Goal: Check status: Check status

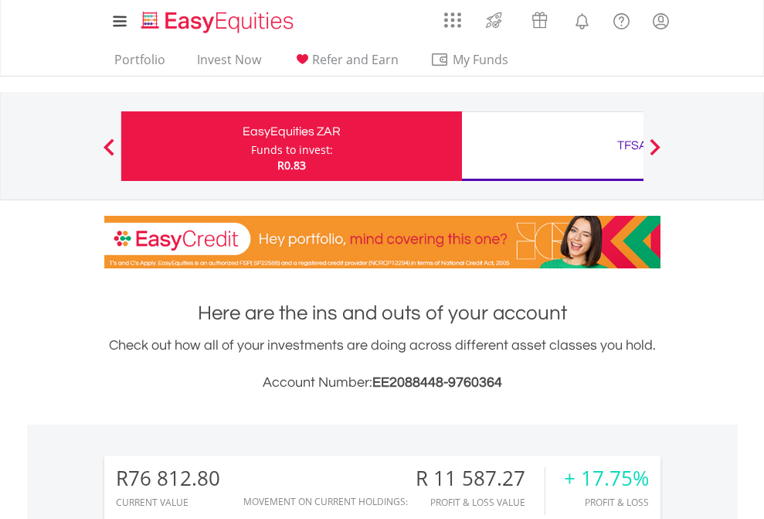
click at [251, 146] on div "Funds to invest:" at bounding box center [292, 149] width 82 height 15
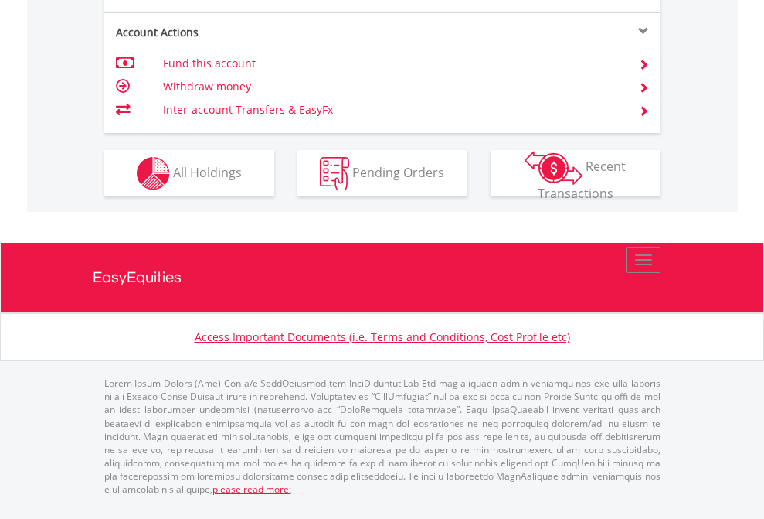
scroll to position [1574, 0]
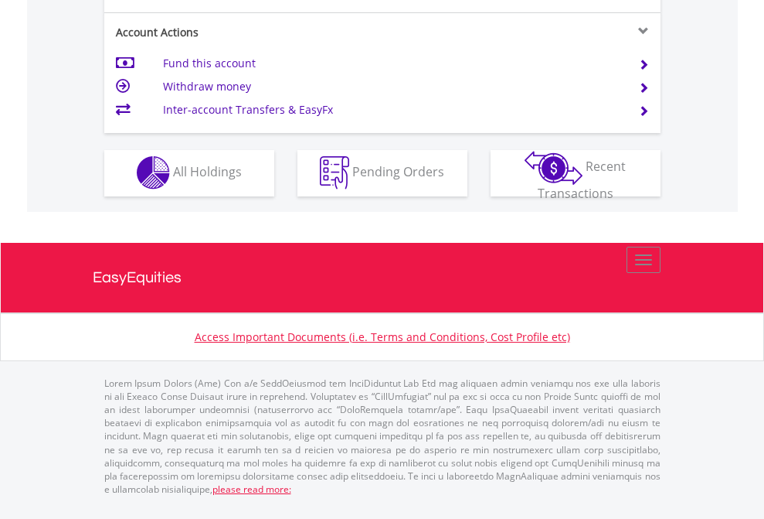
scroll to position [1445, 0]
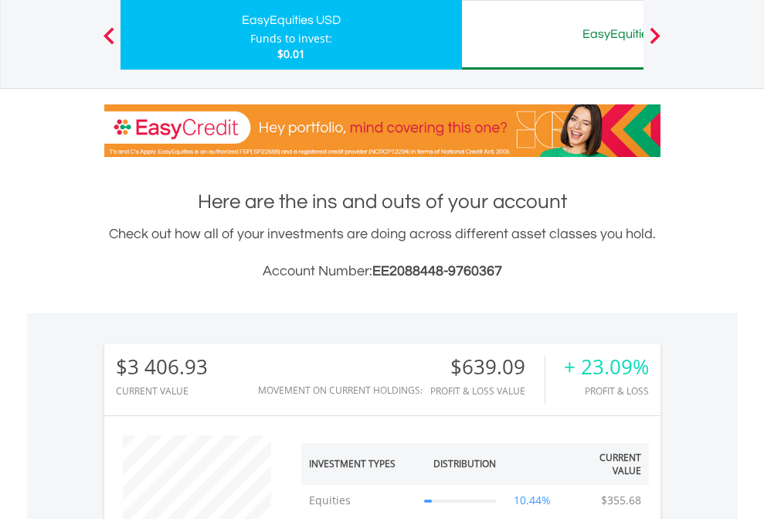
click at [553, 35] on div "EasyEquities AUD" at bounding box center [632, 34] width 322 height 22
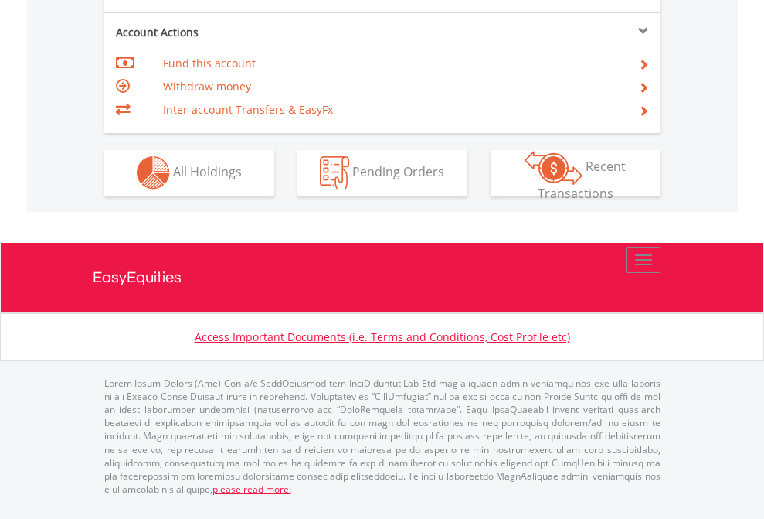
scroll to position [1445, 0]
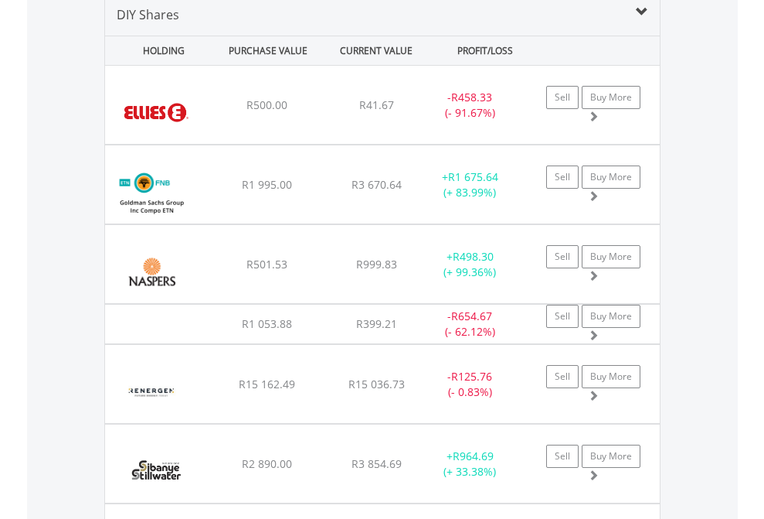
scroll to position [1494, 0]
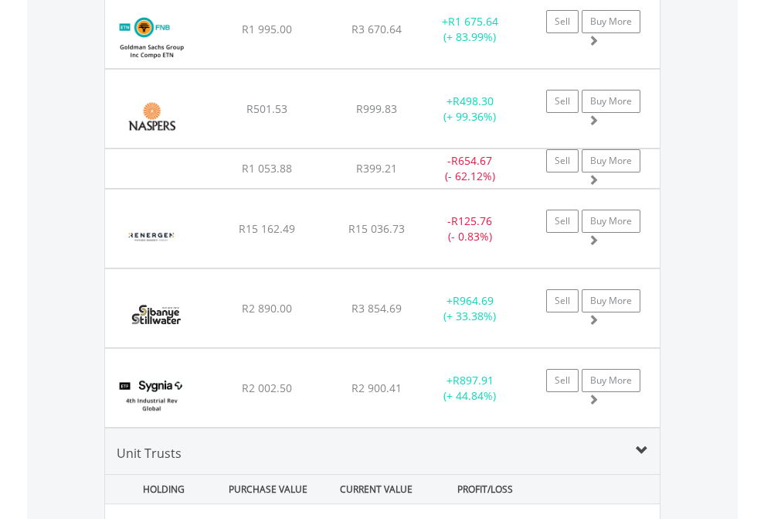
scroll to position [111, 0]
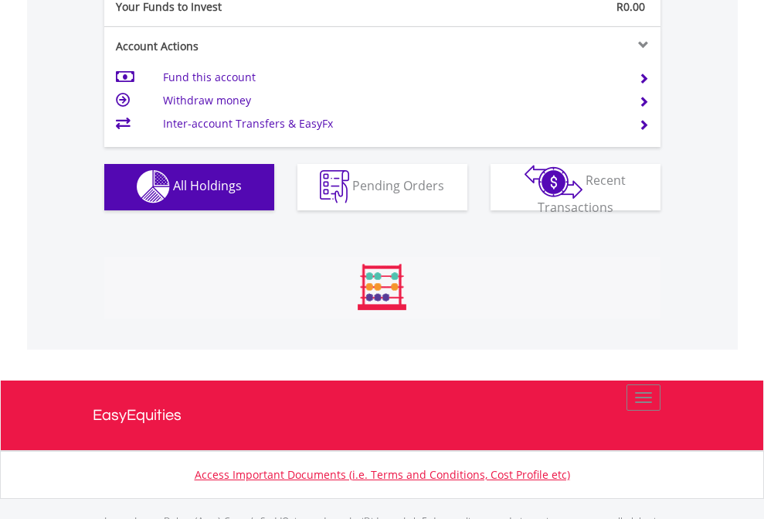
scroll to position [1530, 0]
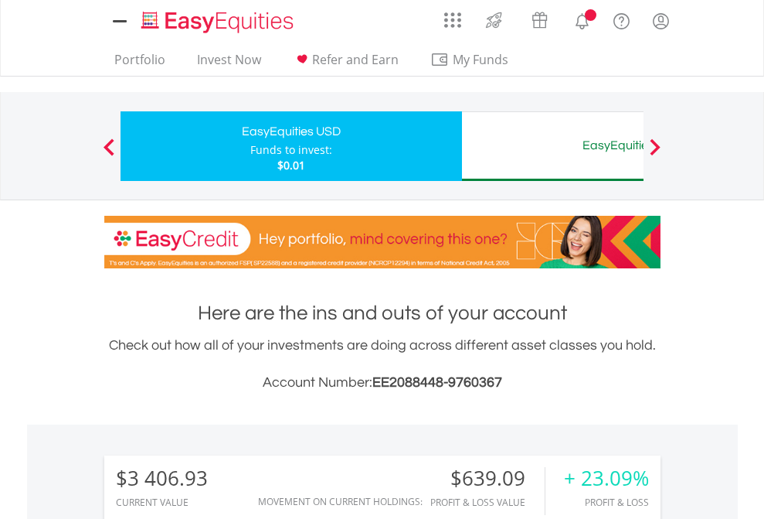
scroll to position [1185, 0]
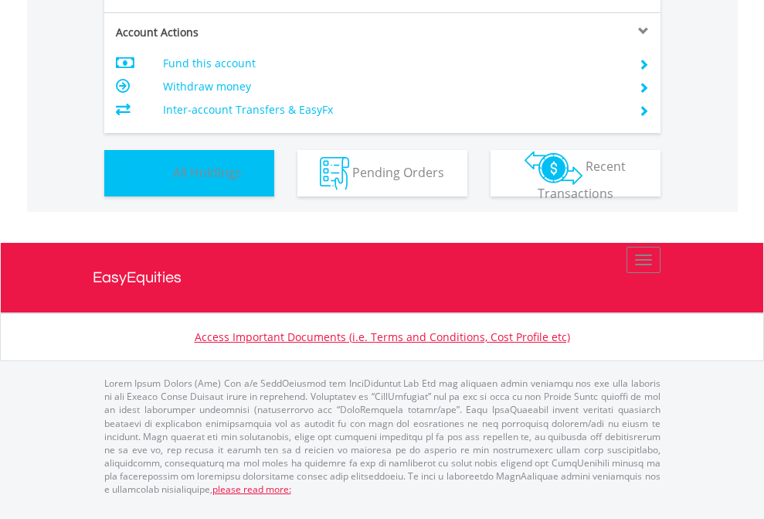
scroll to position [148, 243]
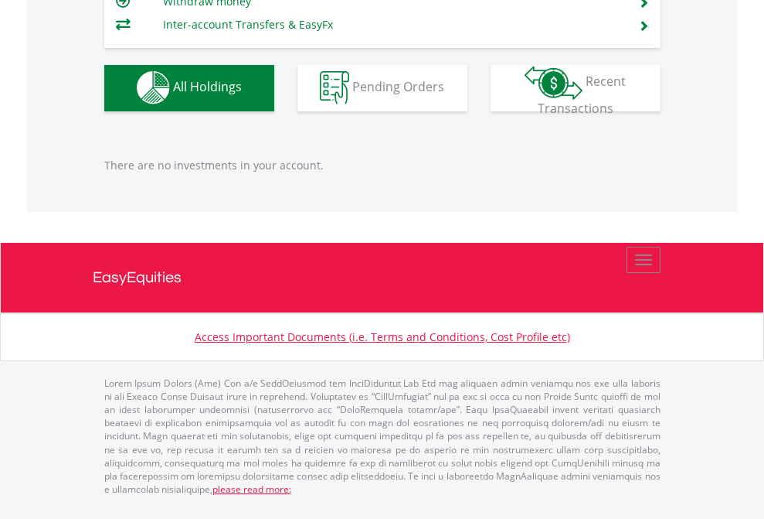
scroll to position [148, 243]
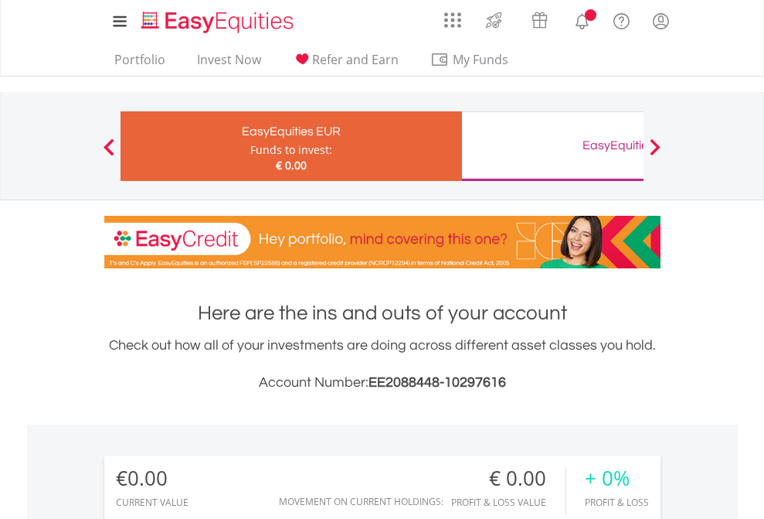
scroll to position [148, 243]
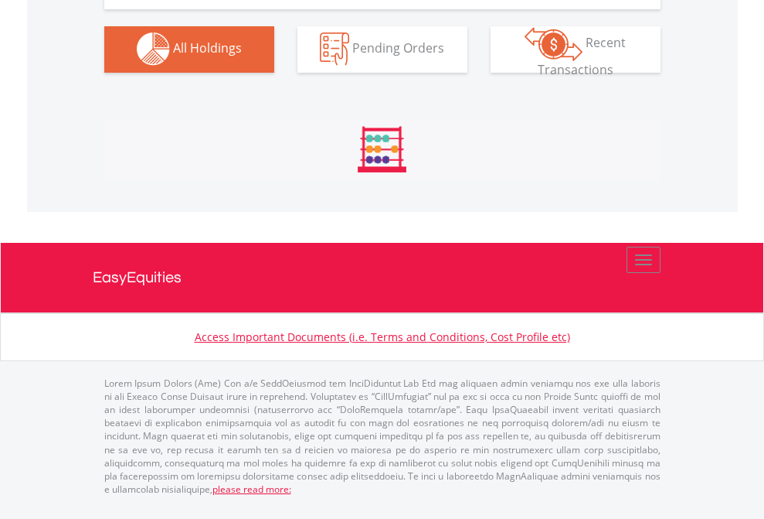
scroll to position [1530, 0]
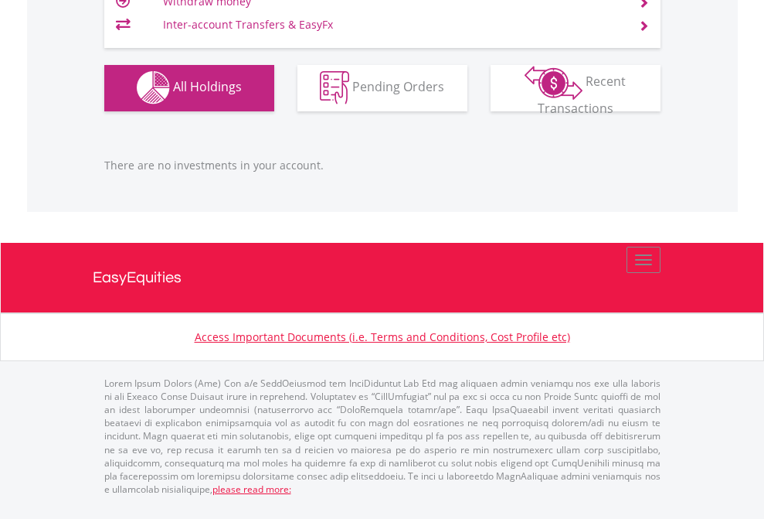
scroll to position [148, 243]
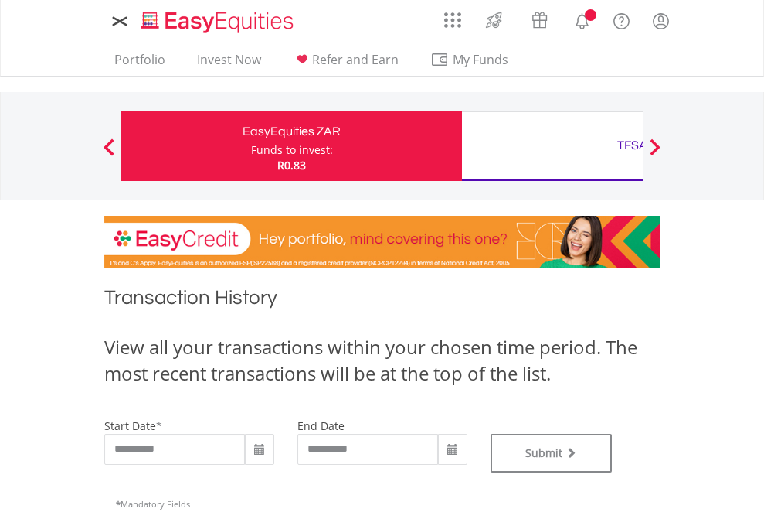
type input "**********"
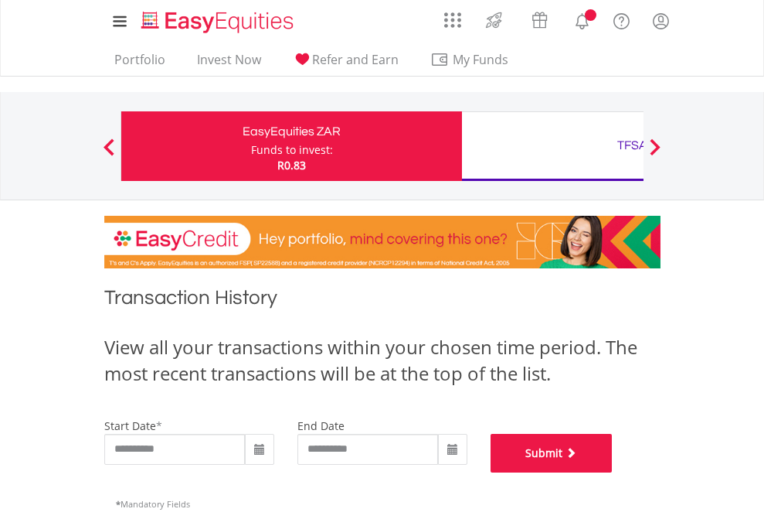
click at [613, 472] on button "Submit" at bounding box center [552, 453] width 122 height 39
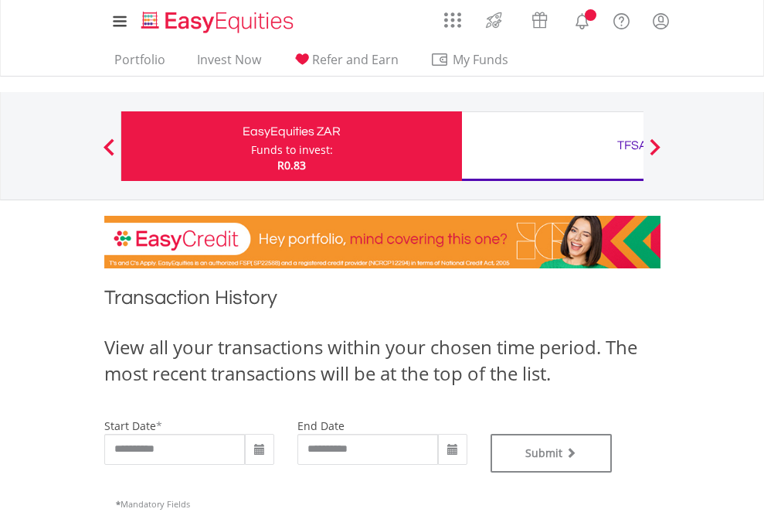
click at [553, 146] on div "TFSA" at bounding box center [632, 145] width 322 height 22
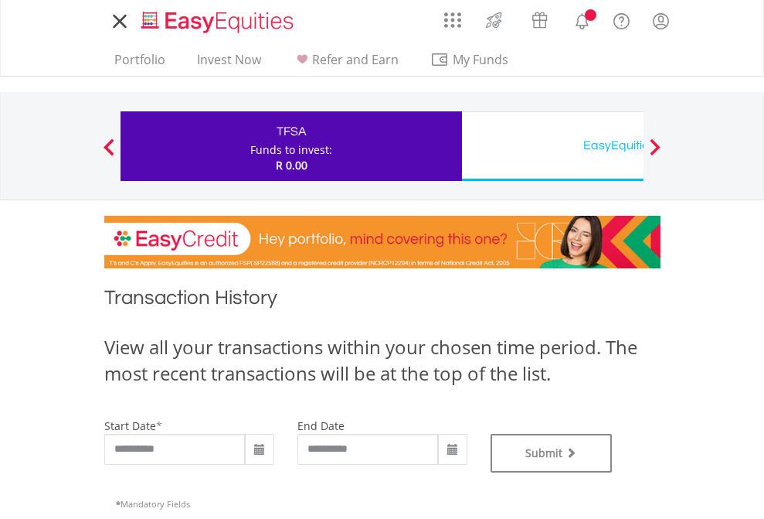
scroll to position [627, 0]
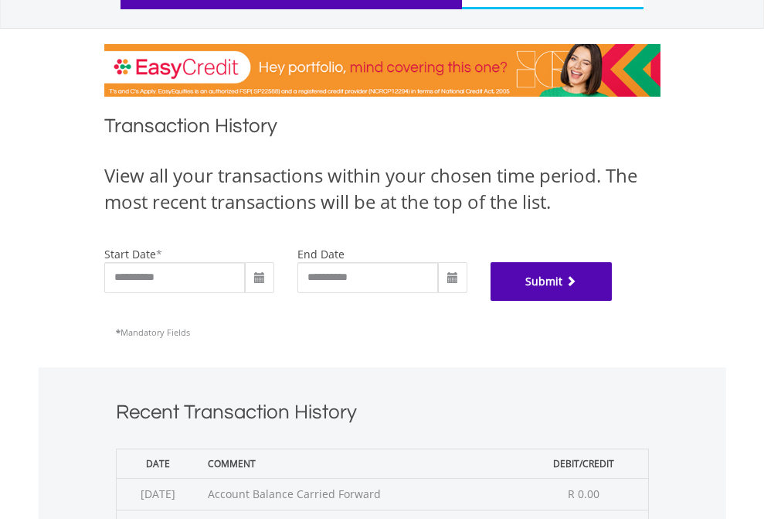
click at [613, 301] on button "Submit" at bounding box center [552, 281] width 122 height 39
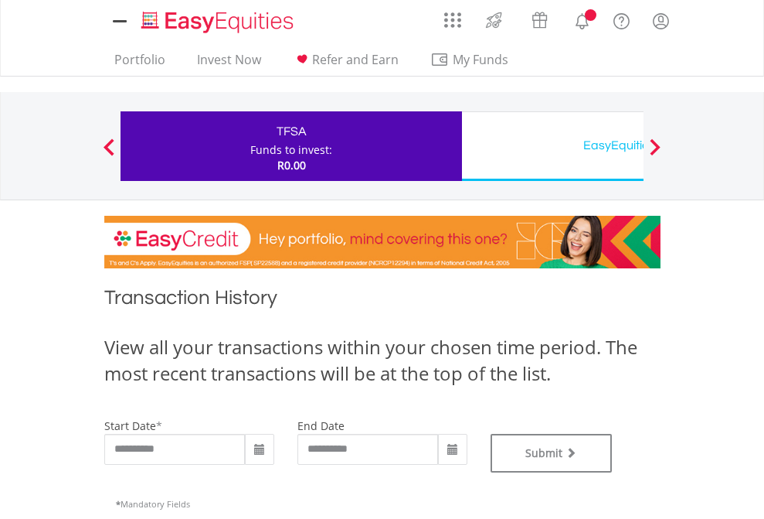
click at [553, 146] on div "EasyEquities USD" at bounding box center [632, 145] width 322 height 22
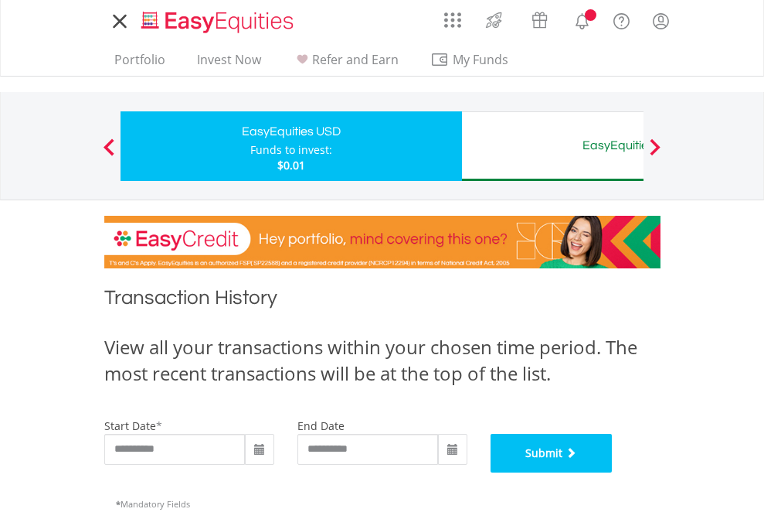
click at [613, 472] on button "Submit" at bounding box center [552, 453] width 122 height 39
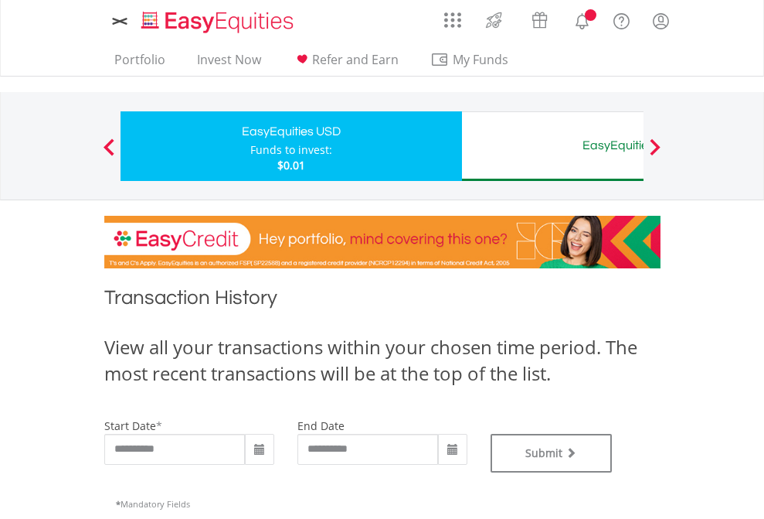
click at [553, 146] on div "EasyEquities AUD" at bounding box center [632, 145] width 322 height 22
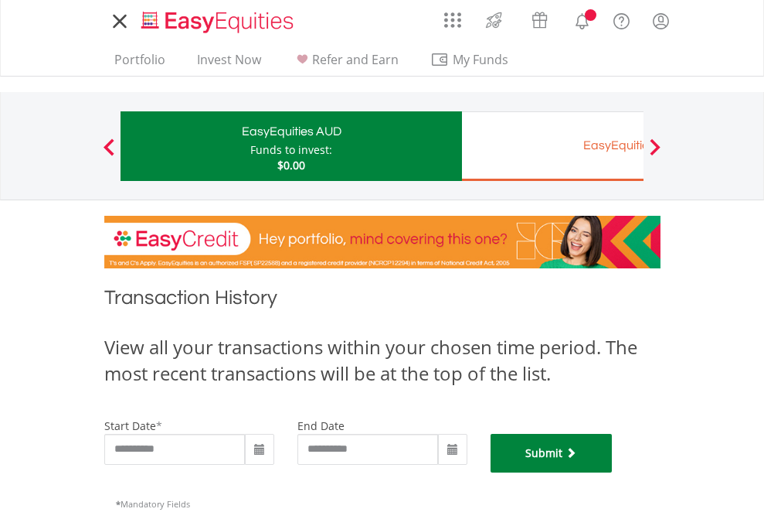
click at [613, 472] on button "Submit" at bounding box center [552, 453] width 122 height 39
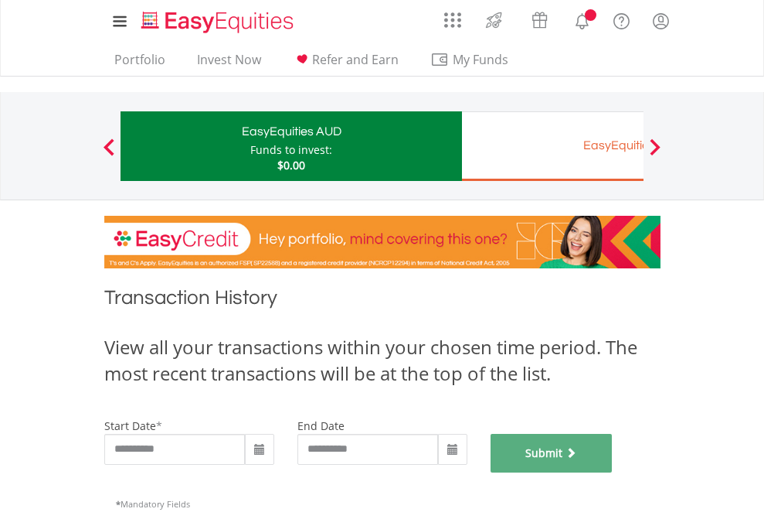
scroll to position [627, 0]
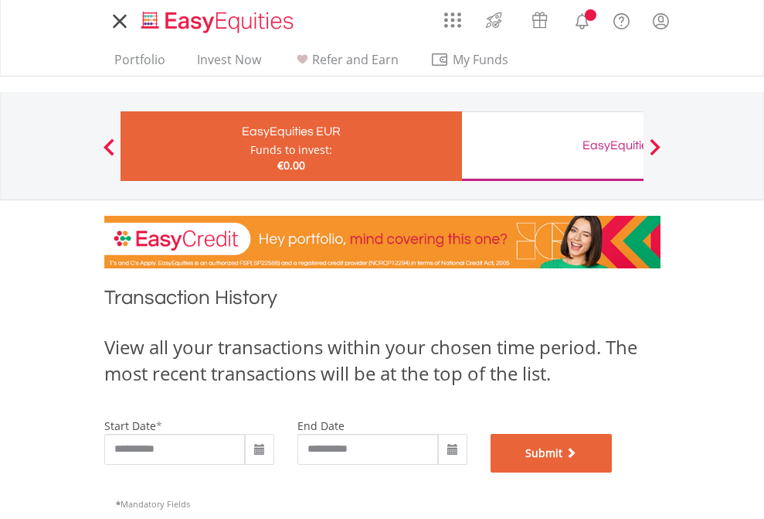
click at [613, 472] on button "Submit" at bounding box center [552, 453] width 122 height 39
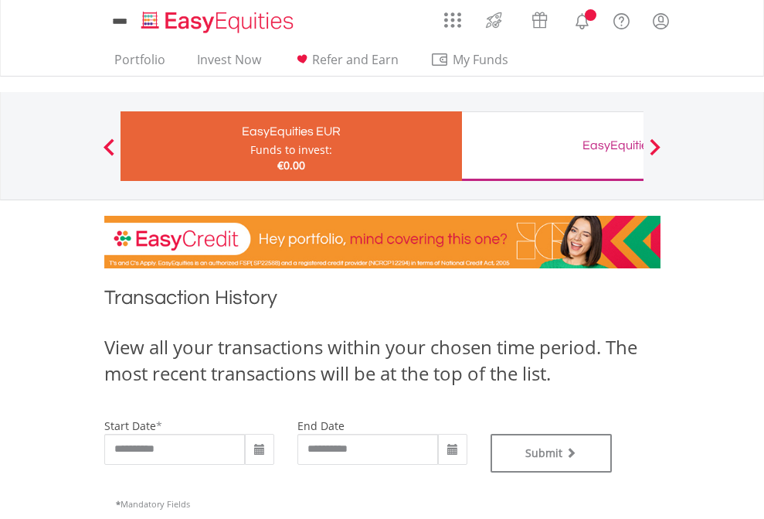
click at [553, 146] on div "EasyEquities GBP" at bounding box center [632, 145] width 322 height 22
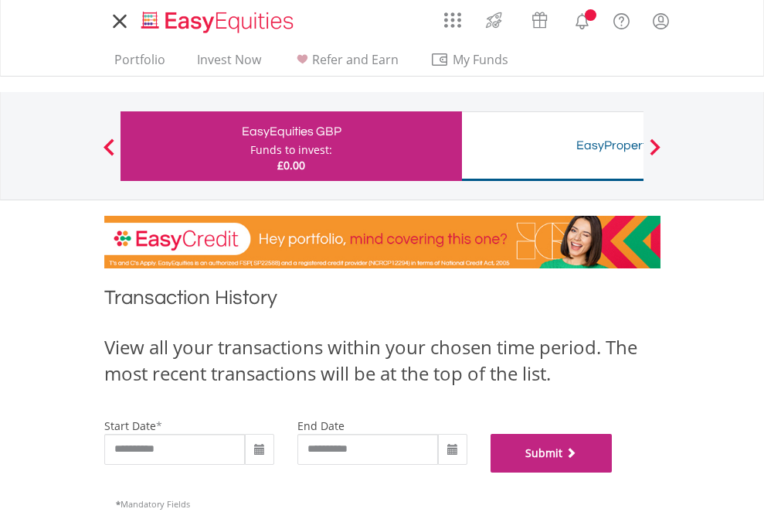
click at [613, 472] on button "Submit" at bounding box center [552, 453] width 122 height 39
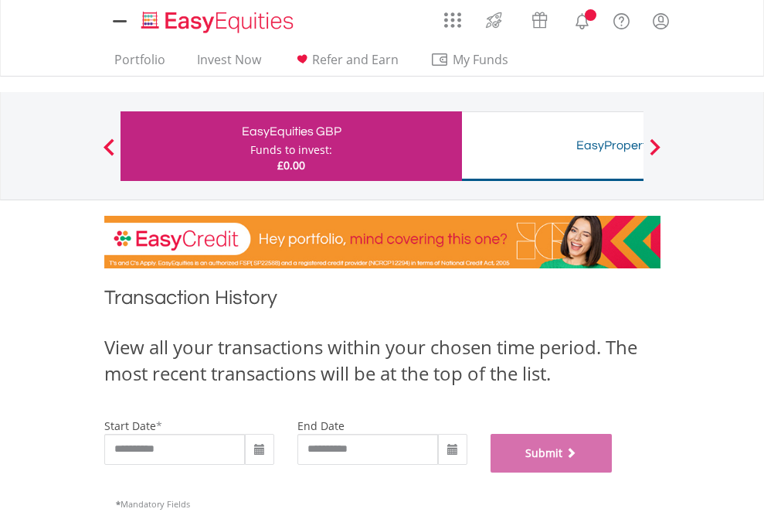
scroll to position [627, 0]
